Goal: Task Accomplishment & Management: Use online tool/utility

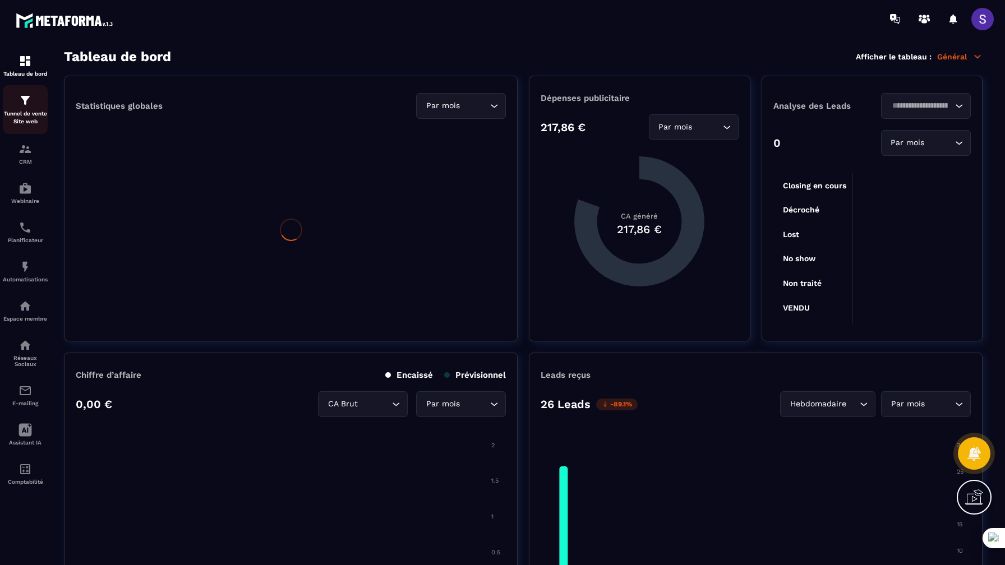
click at [30, 109] on div "Tunnel de vente Site web" at bounding box center [25, 110] width 45 height 32
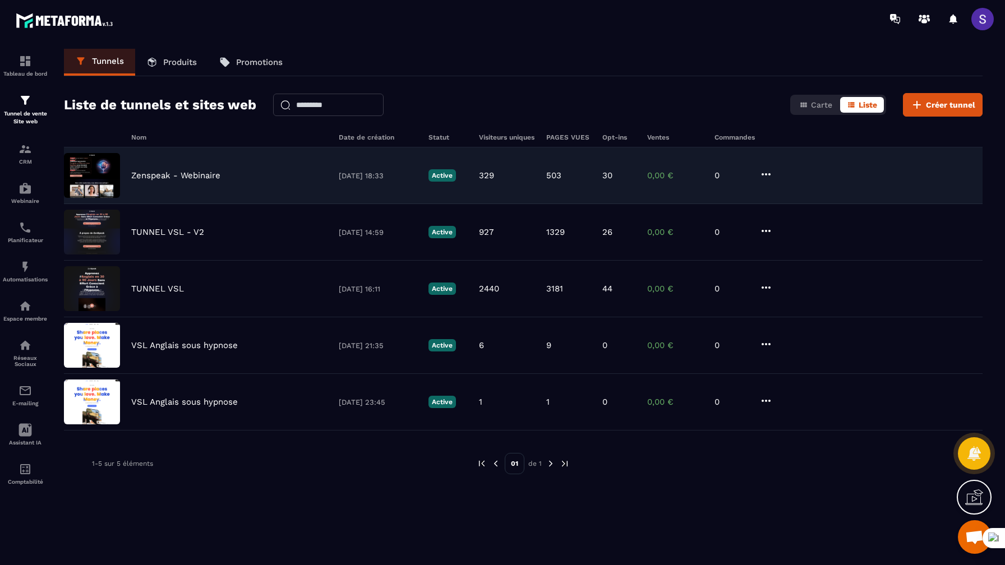
click at [188, 180] on div "Zenspeak - Webinaire [DATE] 18:33 Active 329 503 30 0,00 € 0" at bounding box center [523, 175] width 918 height 57
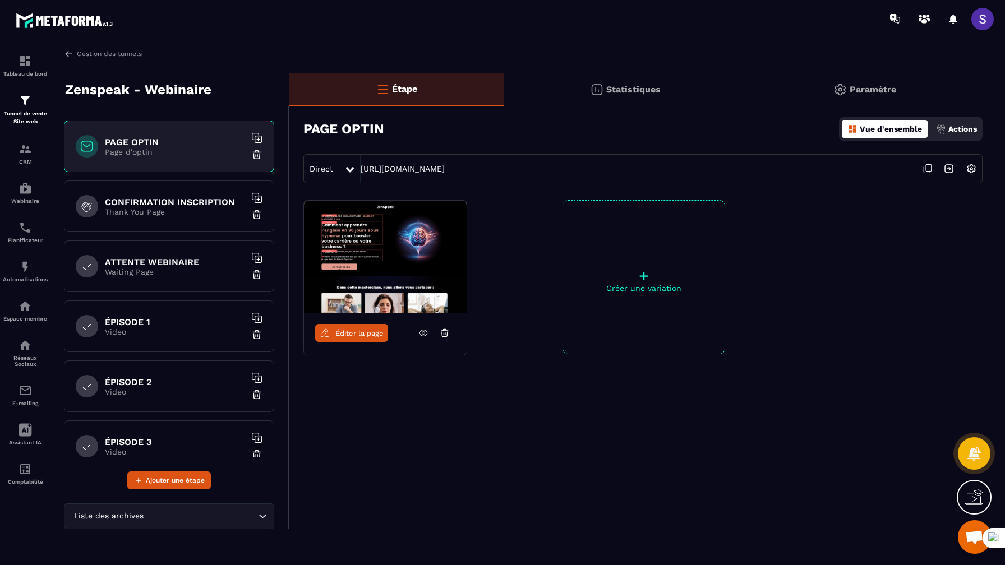
scroll to position [203, 0]
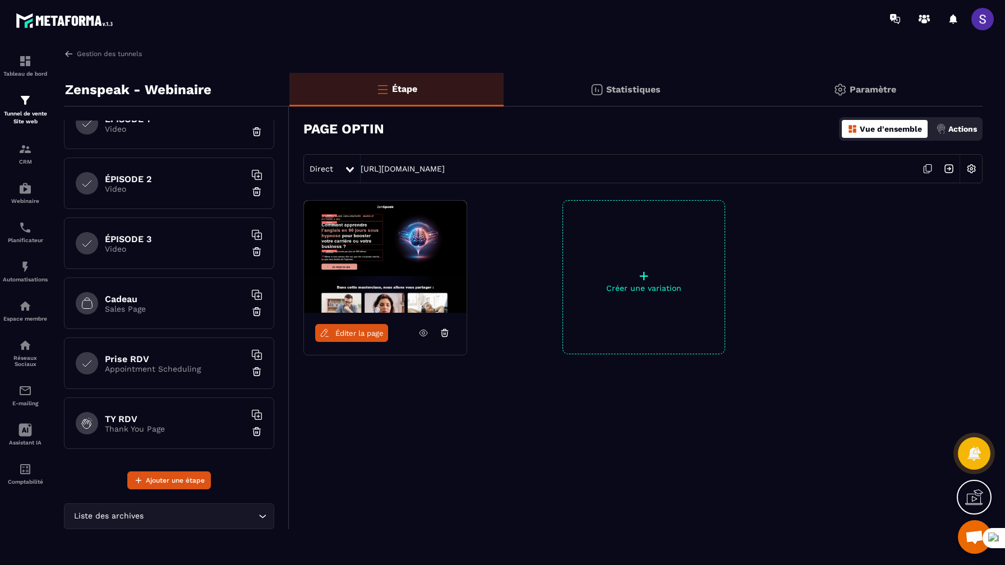
click at [150, 418] on h6 "TY RDV" at bounding box center [175, 419] width 140 height 11
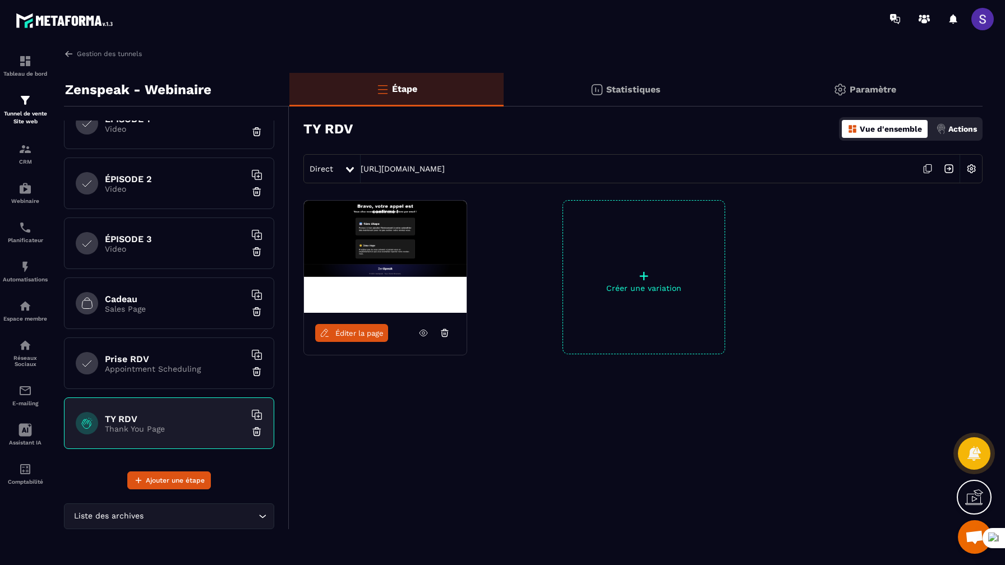
click at [357, 339] on link "Éditer la page" at bounding box center [351, 333] width 73 height 18
